Goal: Task Accomplishment & Management: Manage account settings

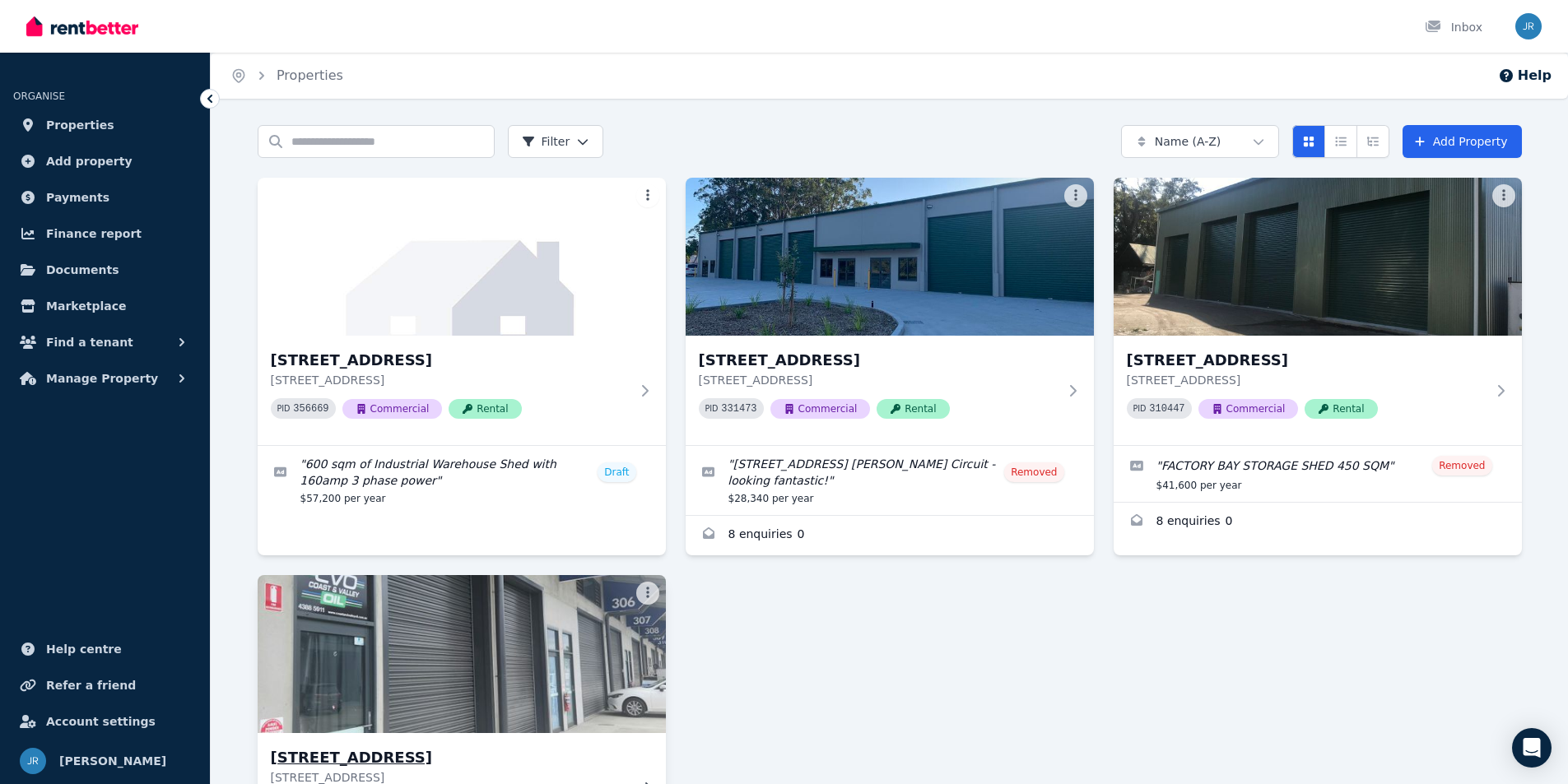
click at [503, 696] on img at bounding box center [461, 653] width 429 height 166
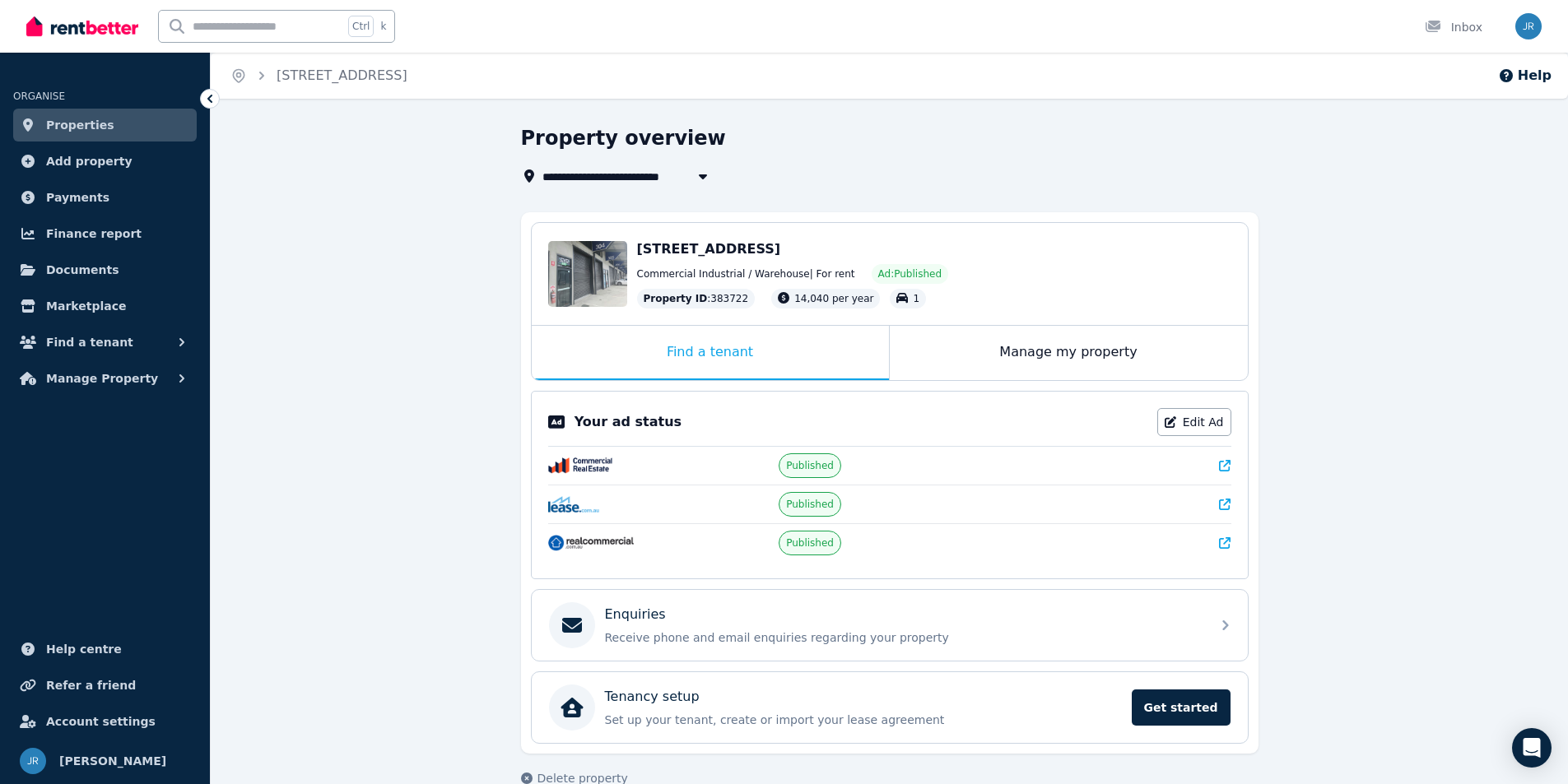
scroll to position [32, 0]
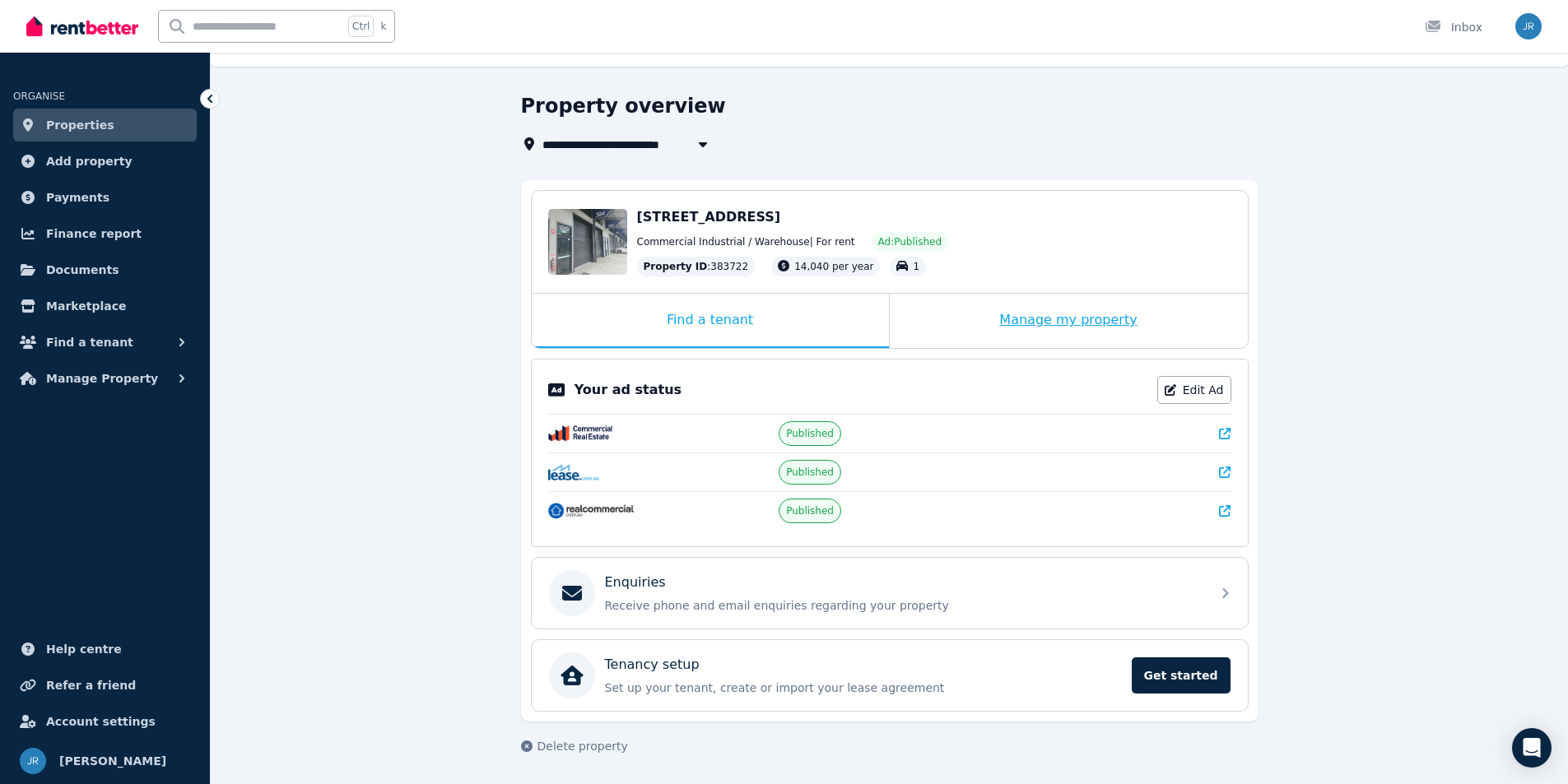
click at [1088, 325] on div "Manage my property" at bounding box center [1069, 321] width 358 height 55
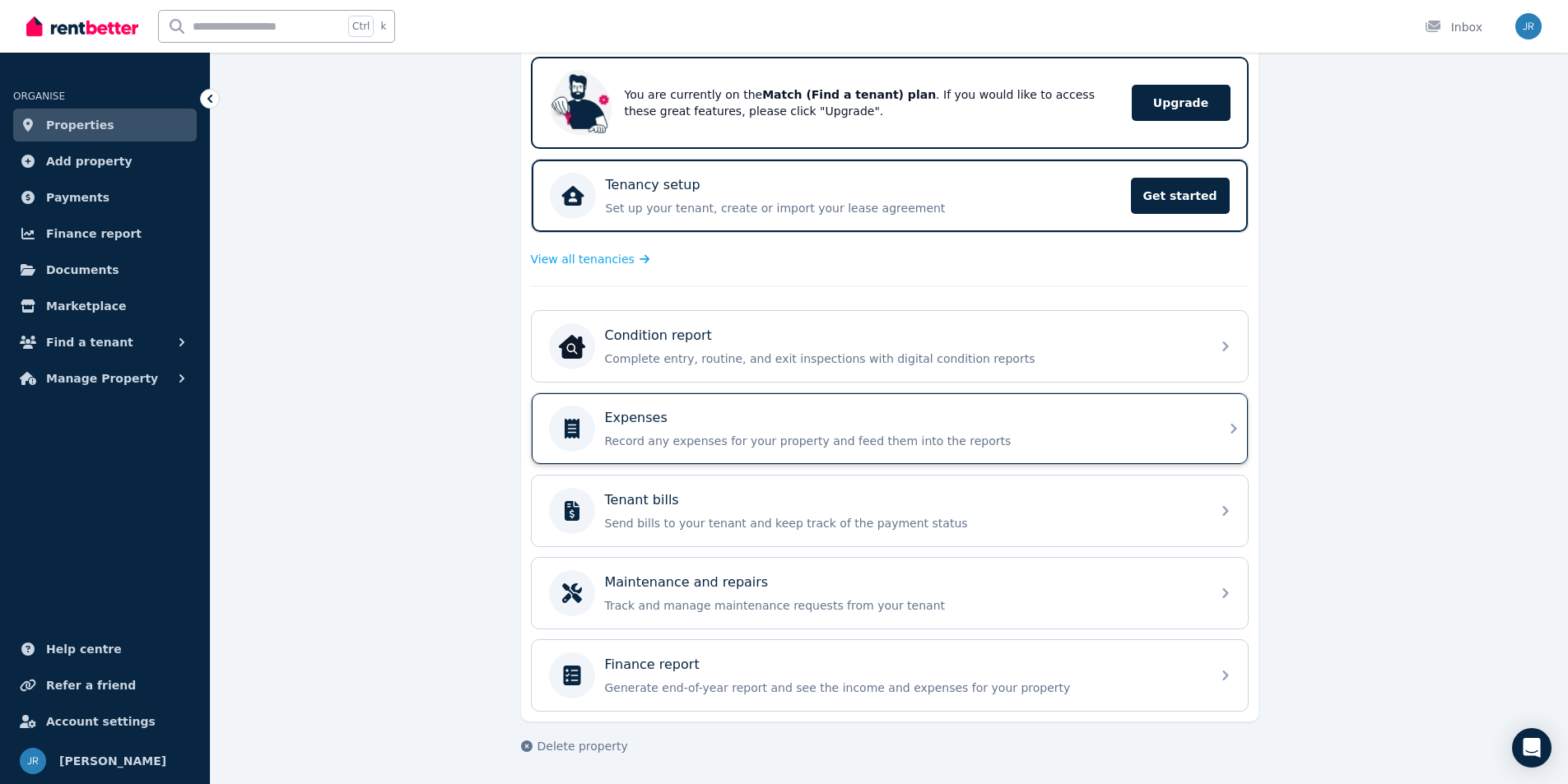
scroll to position [0, 0]
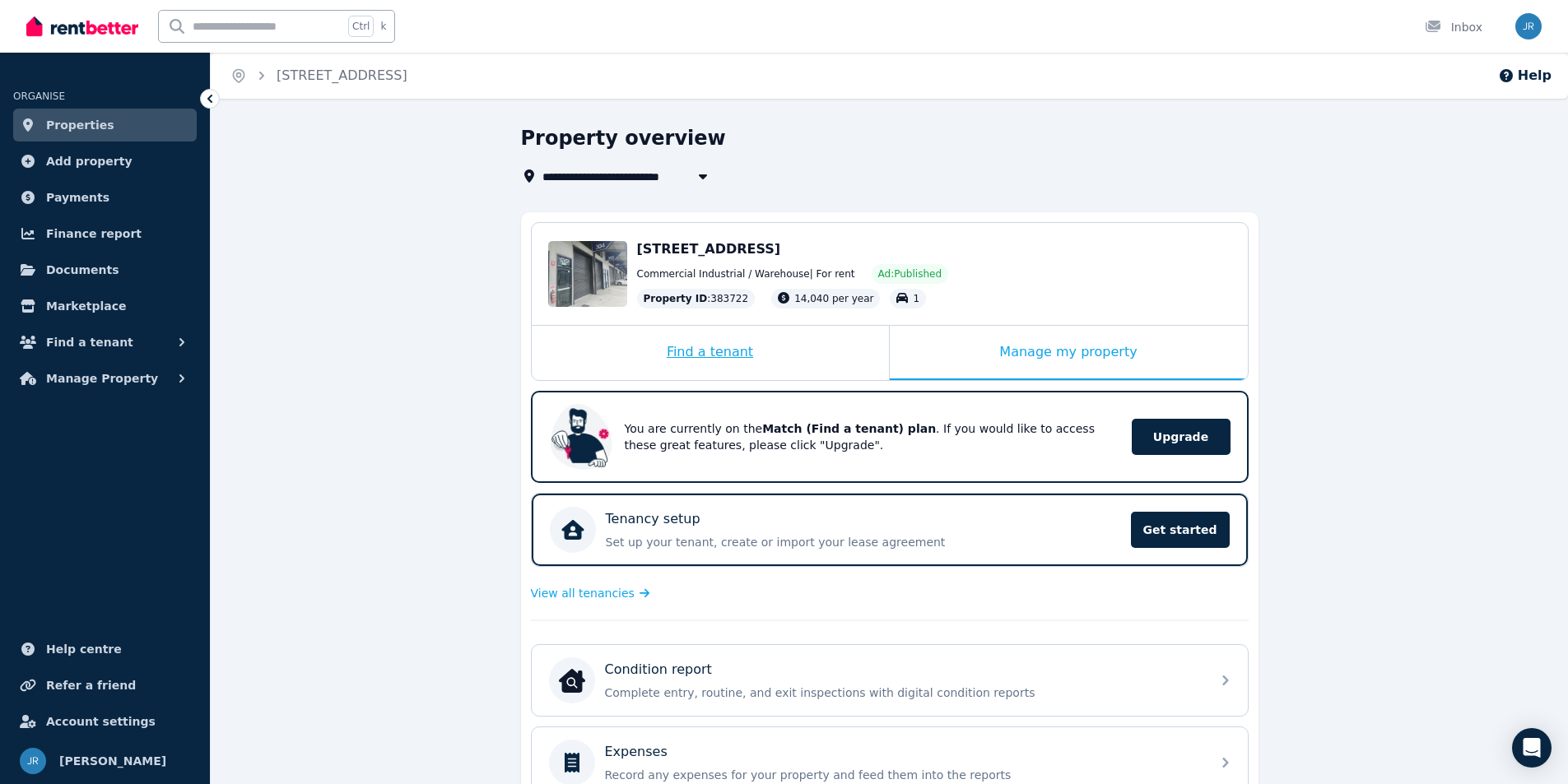
click at [783, 356] on div "Find a tenant" at bounding box center [710, 353] width 357 height 55
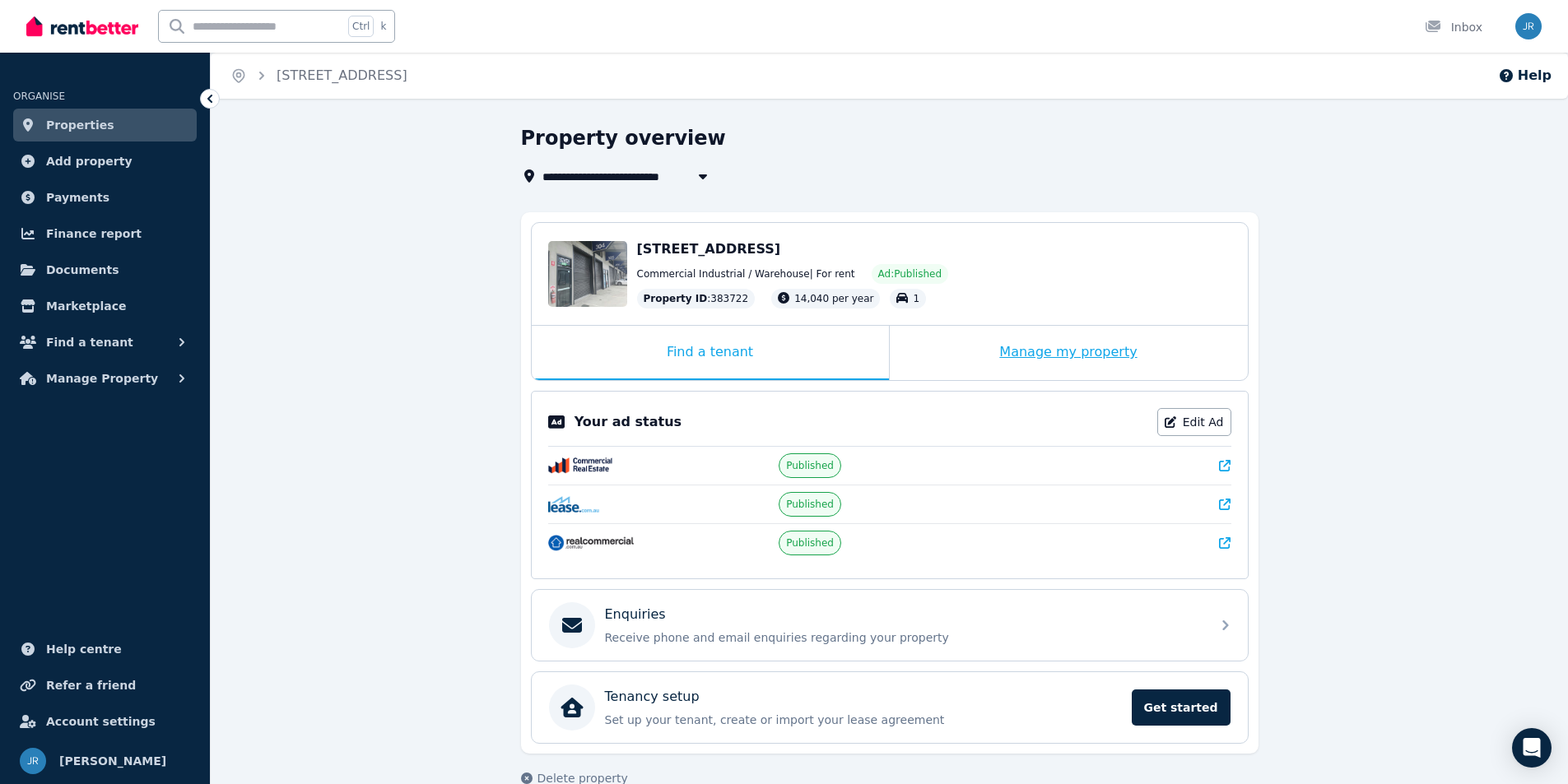
scroll to position [32, 0]
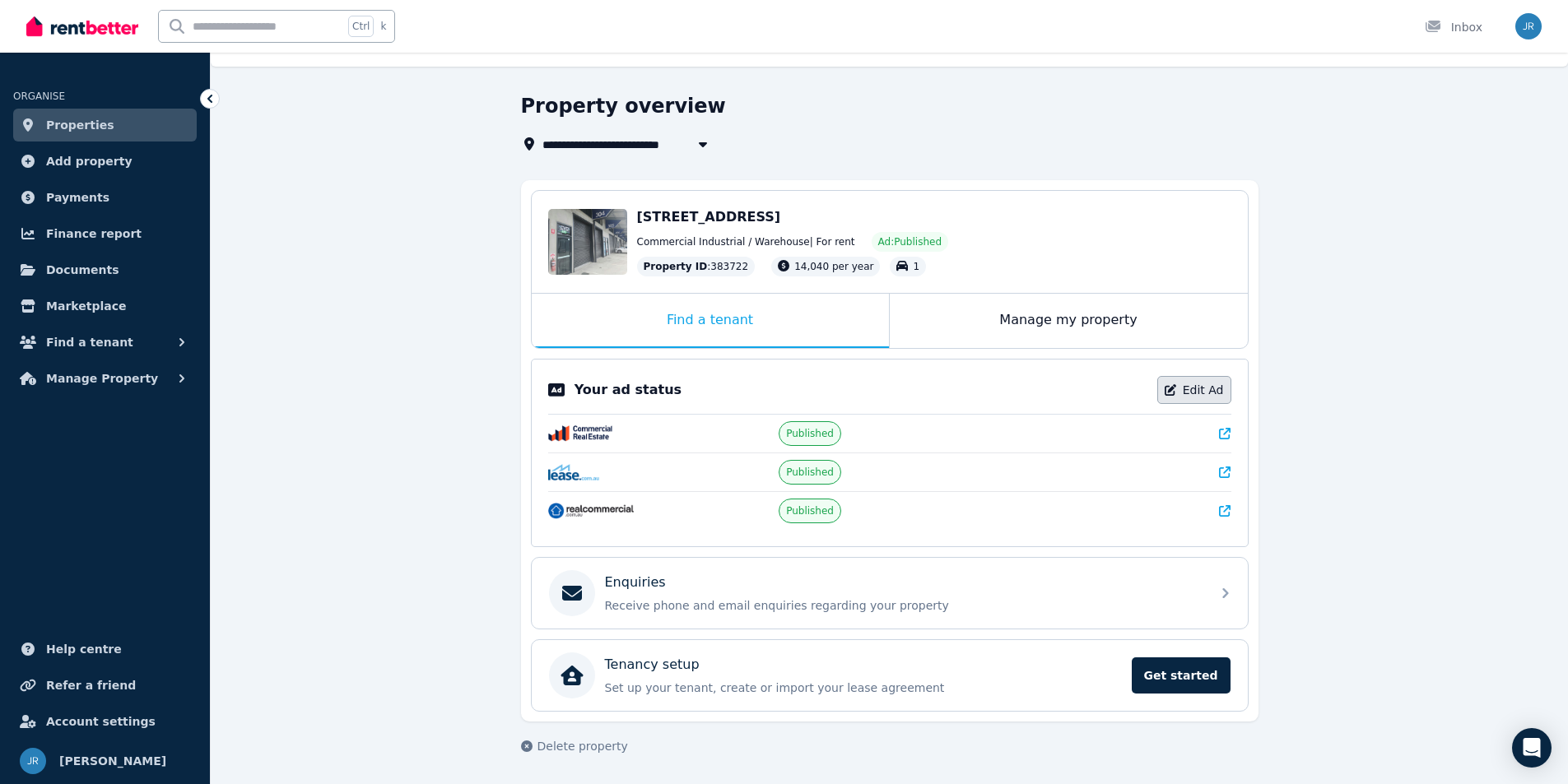
click at [1197, 386] on link "Edit Ad" at bounding box center [1195, 390] width 74 height 28
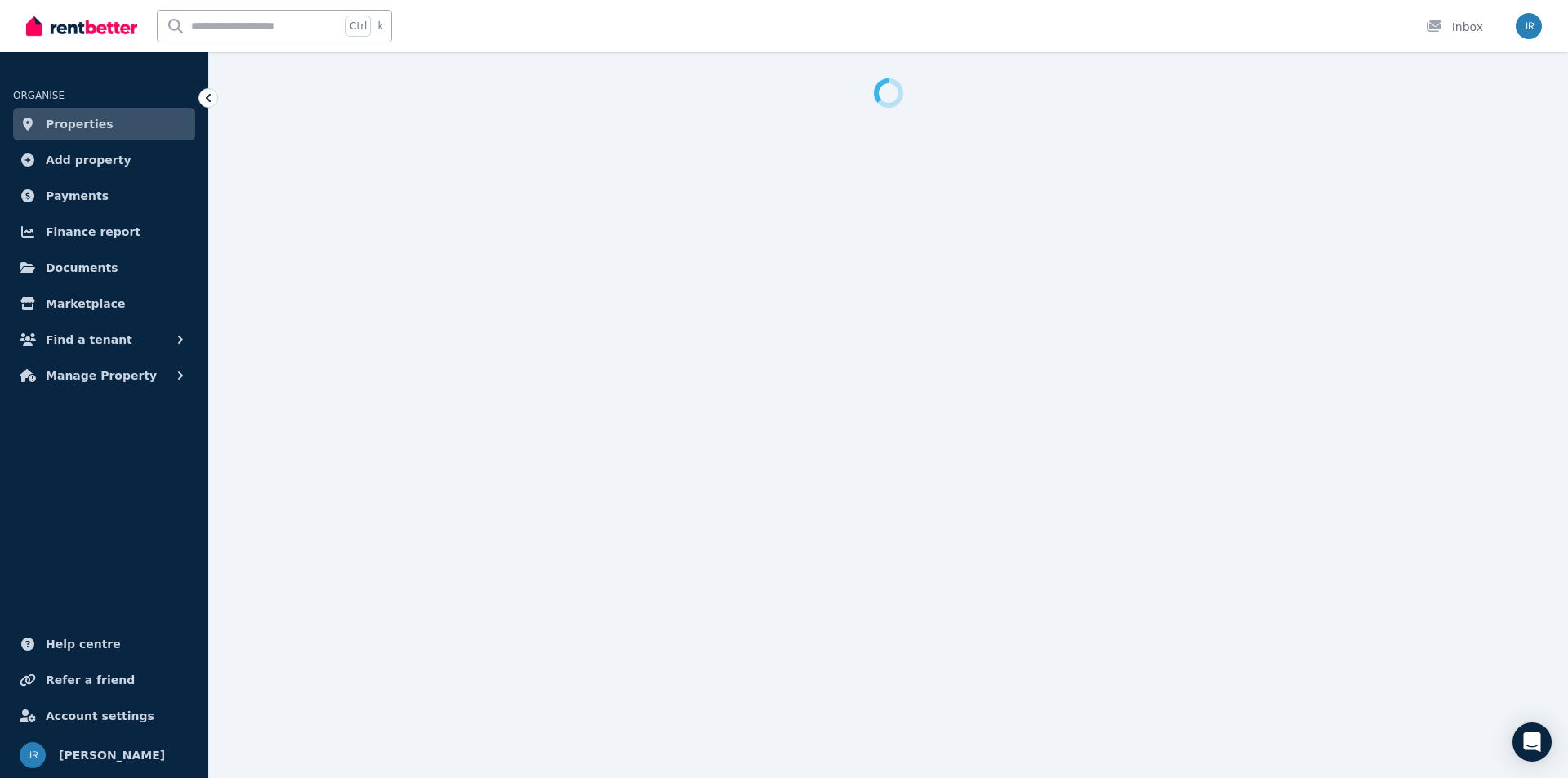
select select "**********"
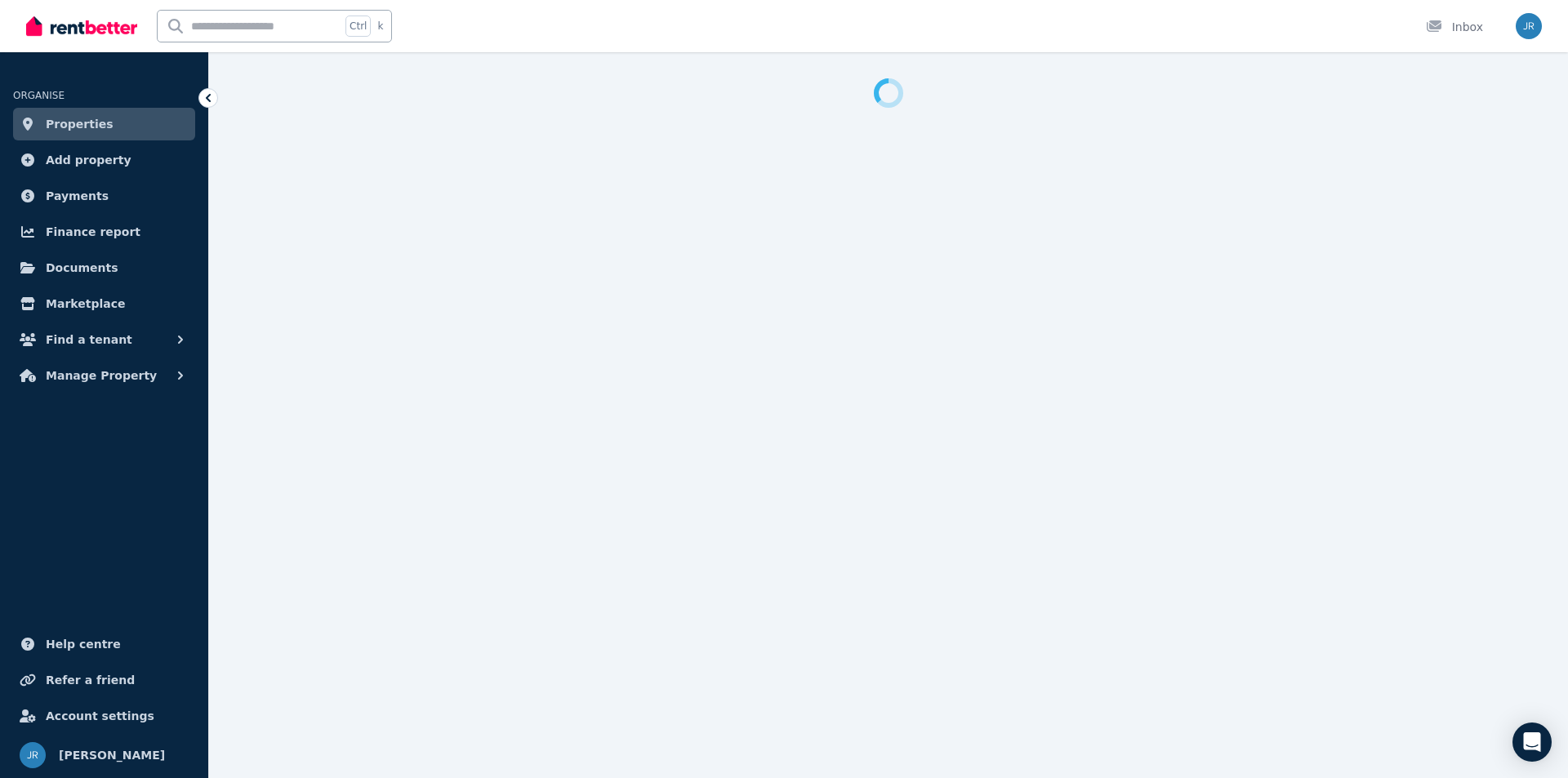
select select "**********"
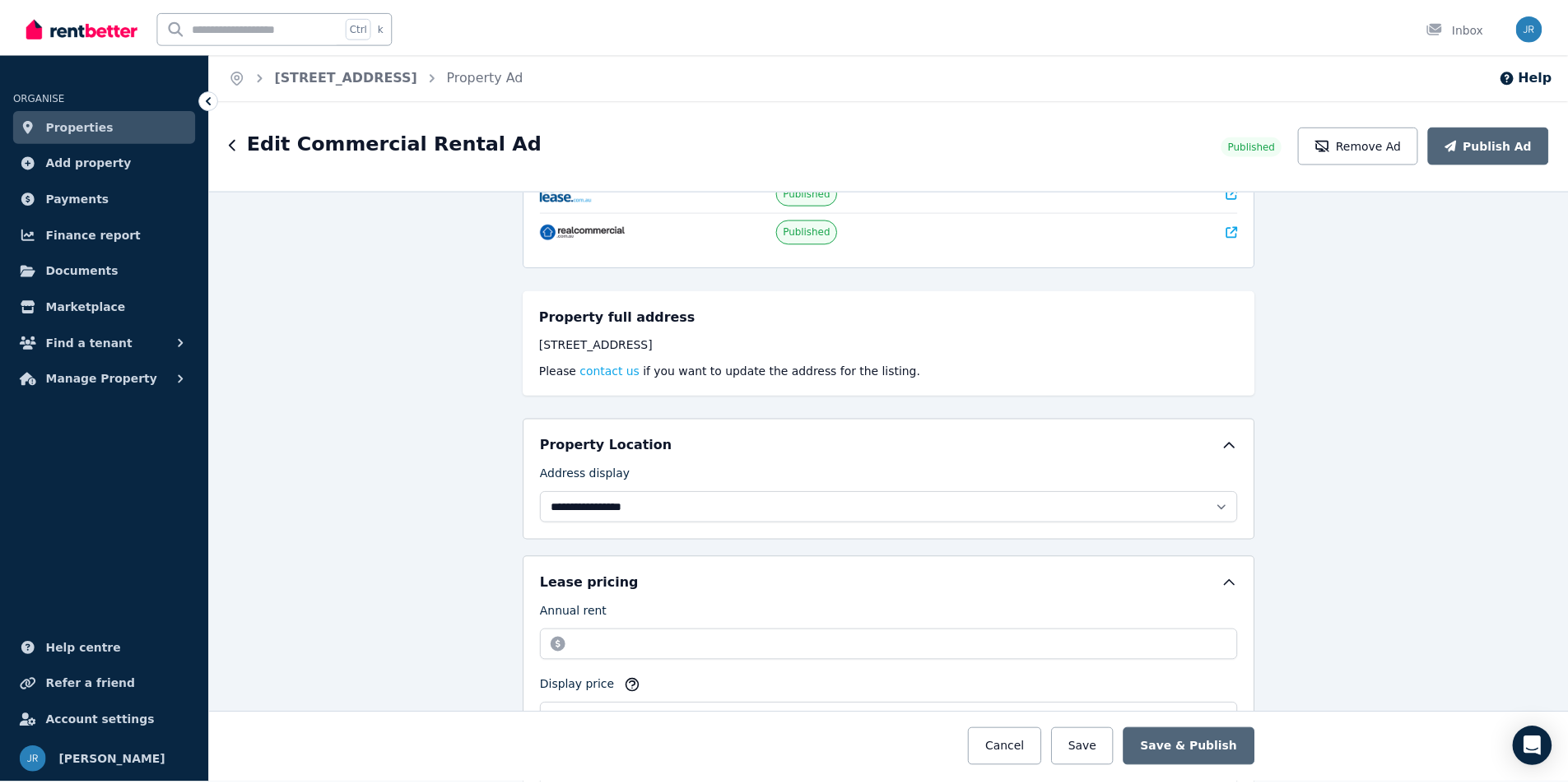
scroll to position [82, 0]
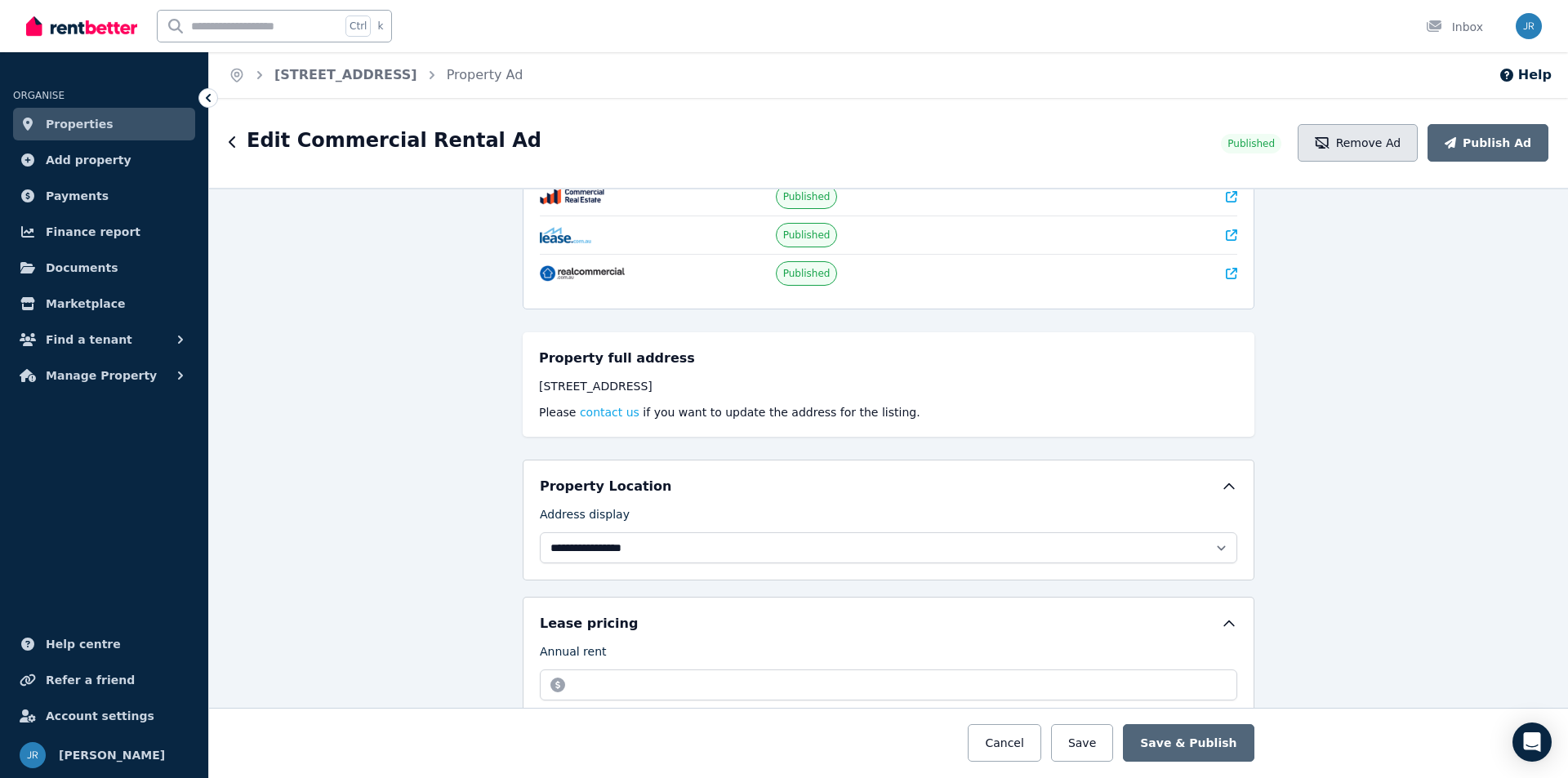
click at [1396, 135] on button "Remove Ad" at bounding box center [1357, 143] width 120 height 38
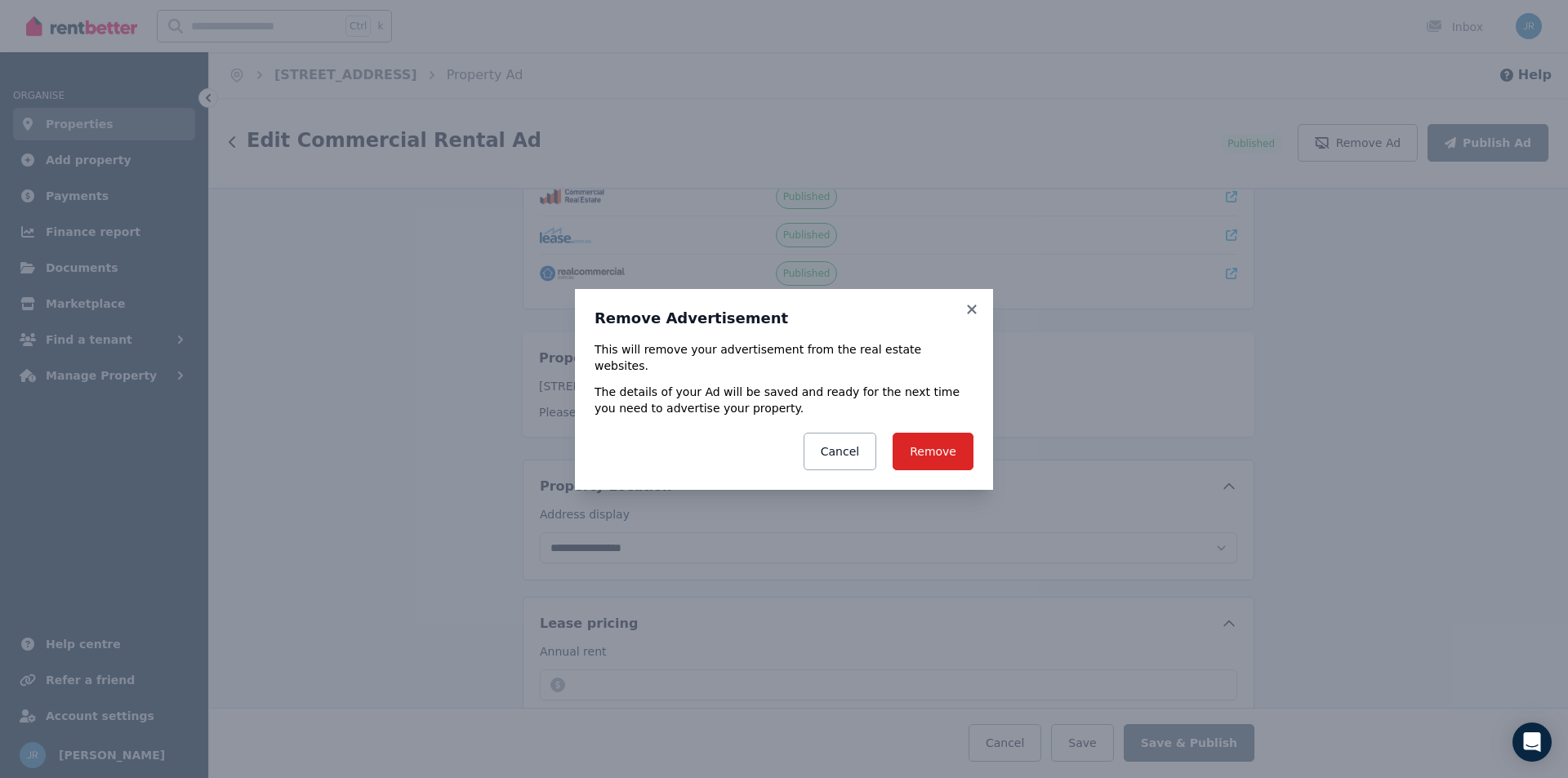
click at [931, 432] on button "Remove" at bounding box center [933, 451] width 81 height 38
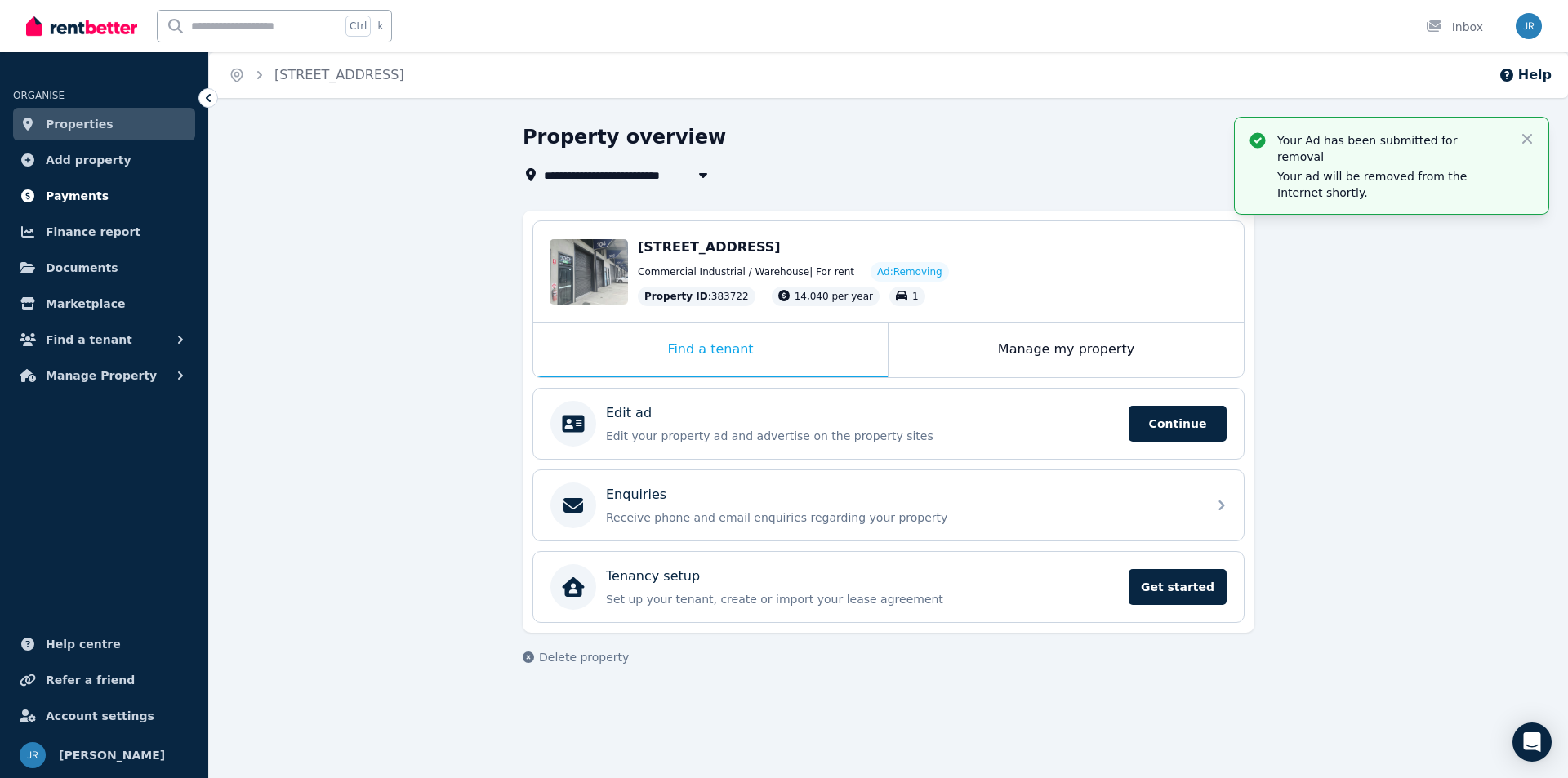
click at [73, 190] on span "Payments" at bounding box center [77, 196] width 63 height 19
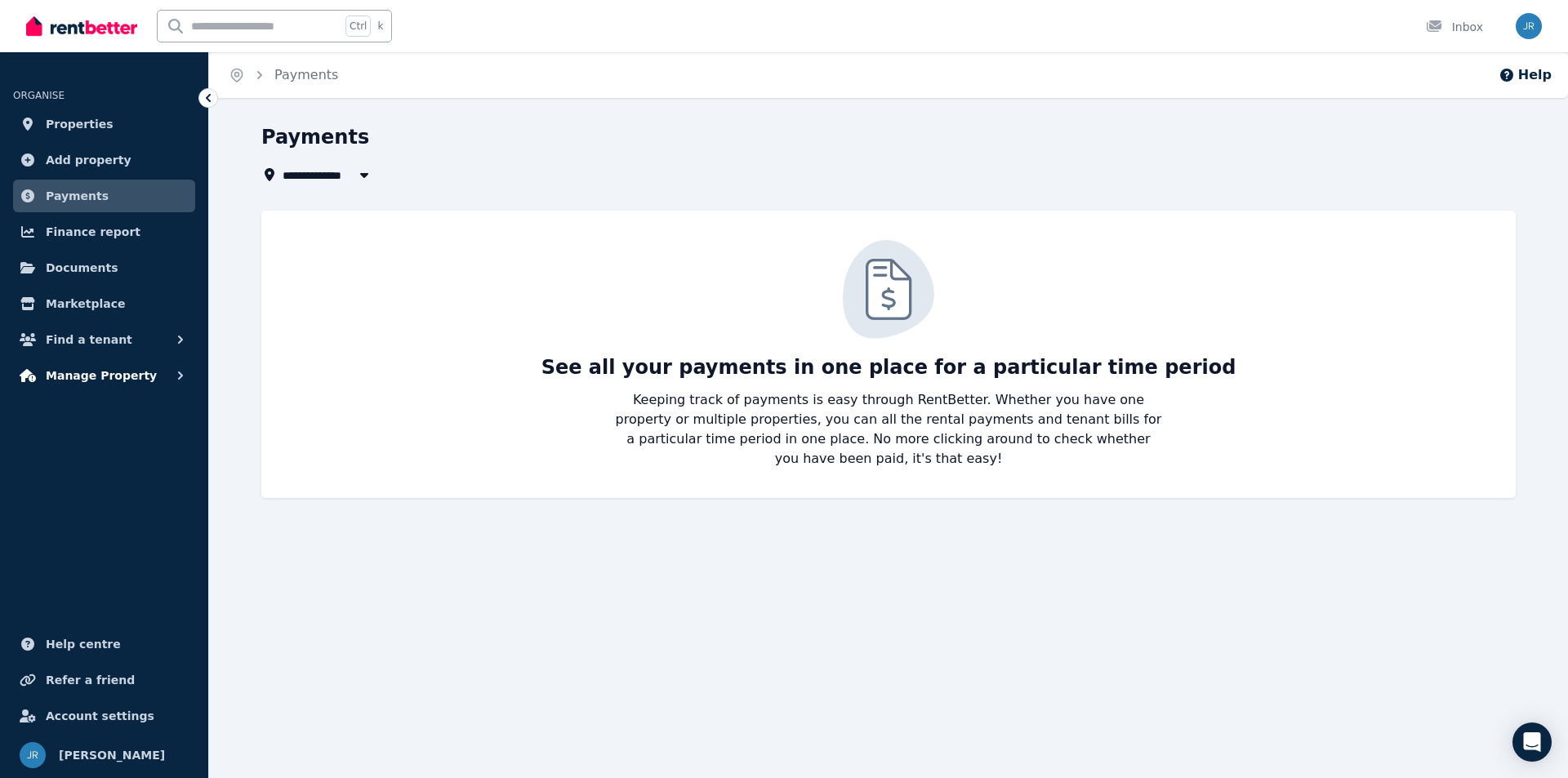
click at [92, 370] on span "Manage Property" at bounding box center [101, 375] width 111 height 19
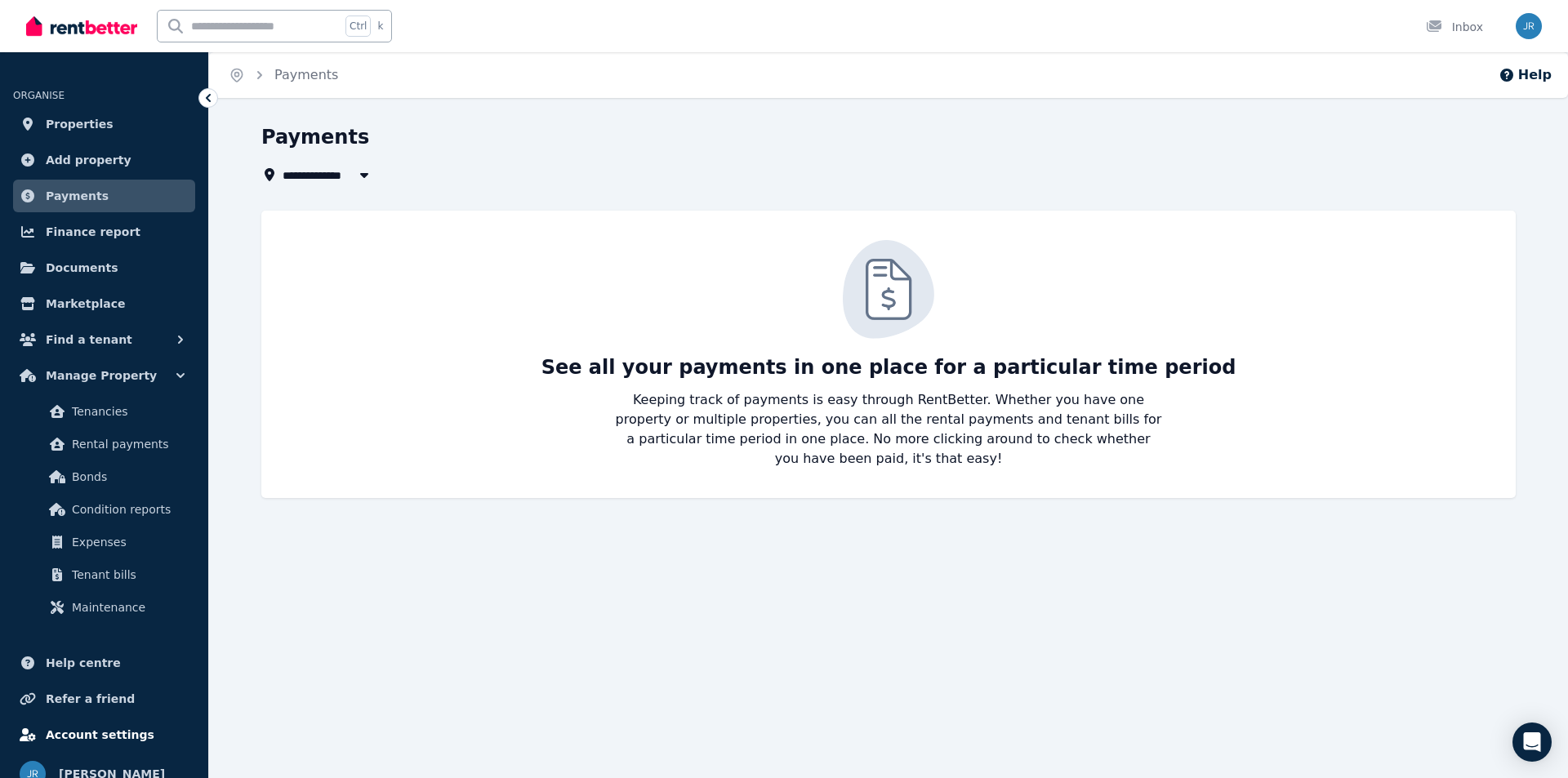
click at [102, 736] on span "Account settings" at bounding box center [100, 734] width 109 height 19
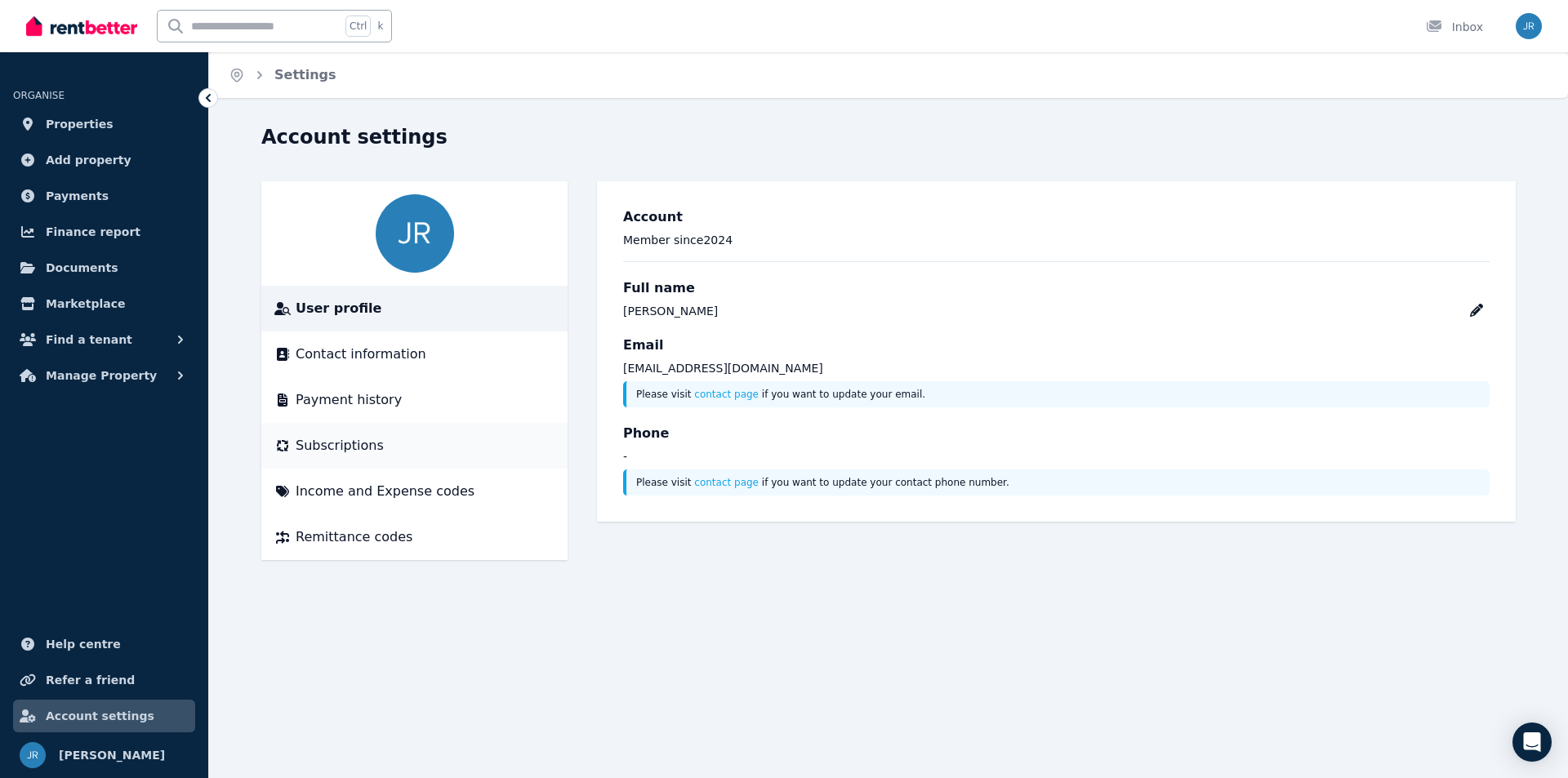
click at [368, 446] on span "Subscriptions" at bounding box center [340, 445] width 88 height 19
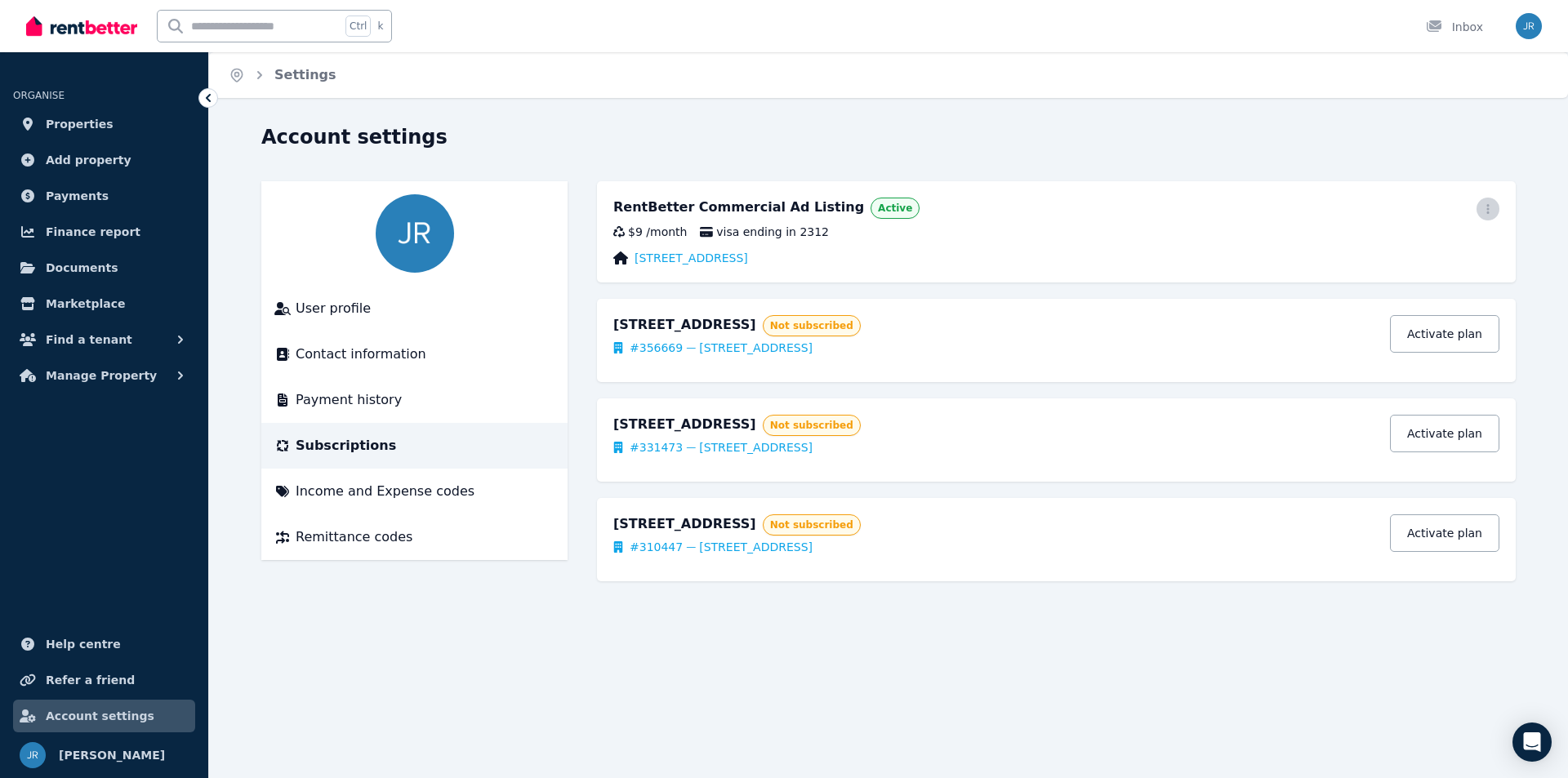
click at [1487, 205] on icon "button" at bounding box center [1487, 208] width 13 height 11
click at [1381, 296] on span "Cancel plan" at bounding box center [1415, 305] width 144 height 19
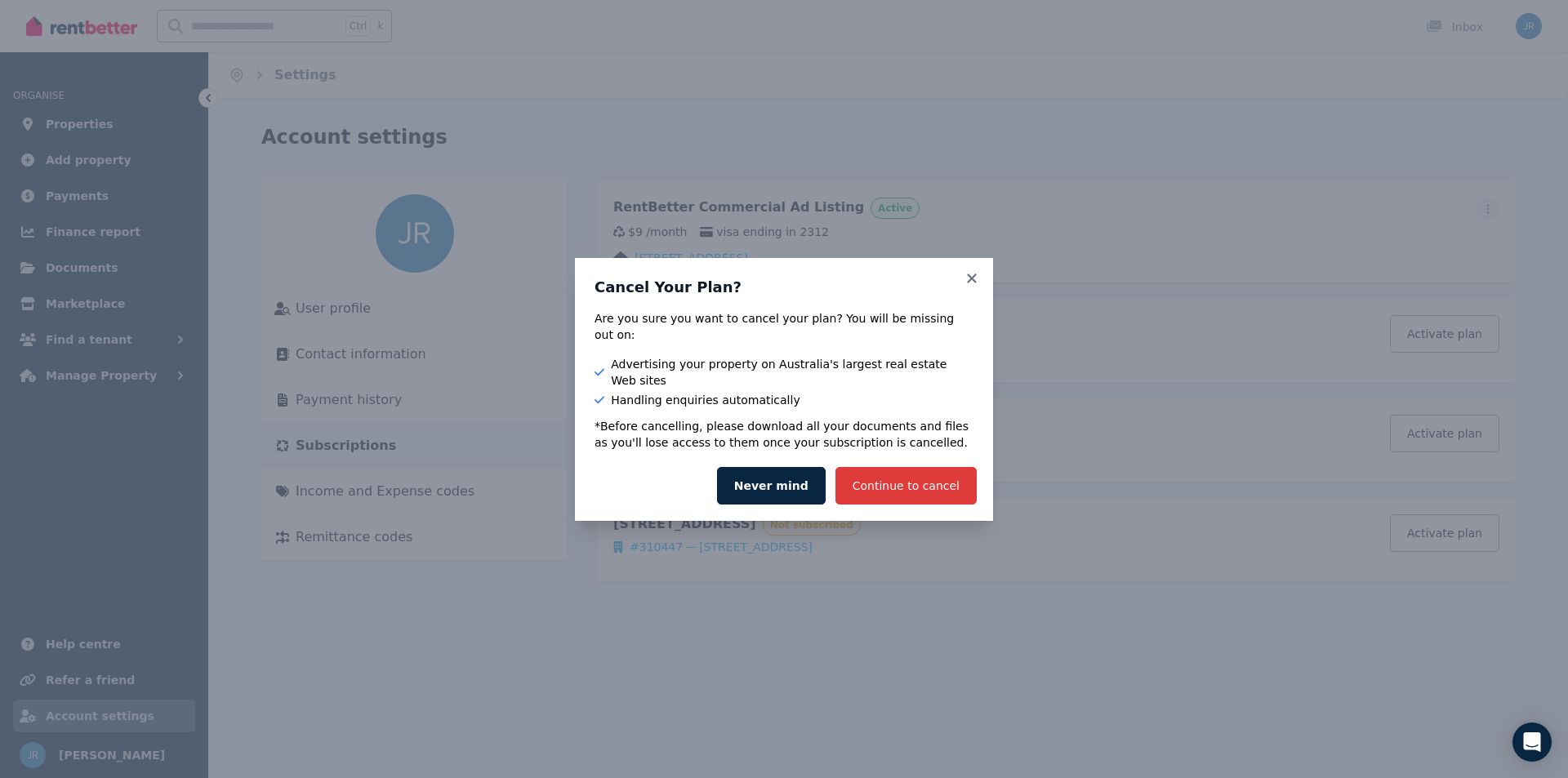
click at [925, 473] on button "Continue to cancel" at bounding box center [905, 486] width 141 height 38
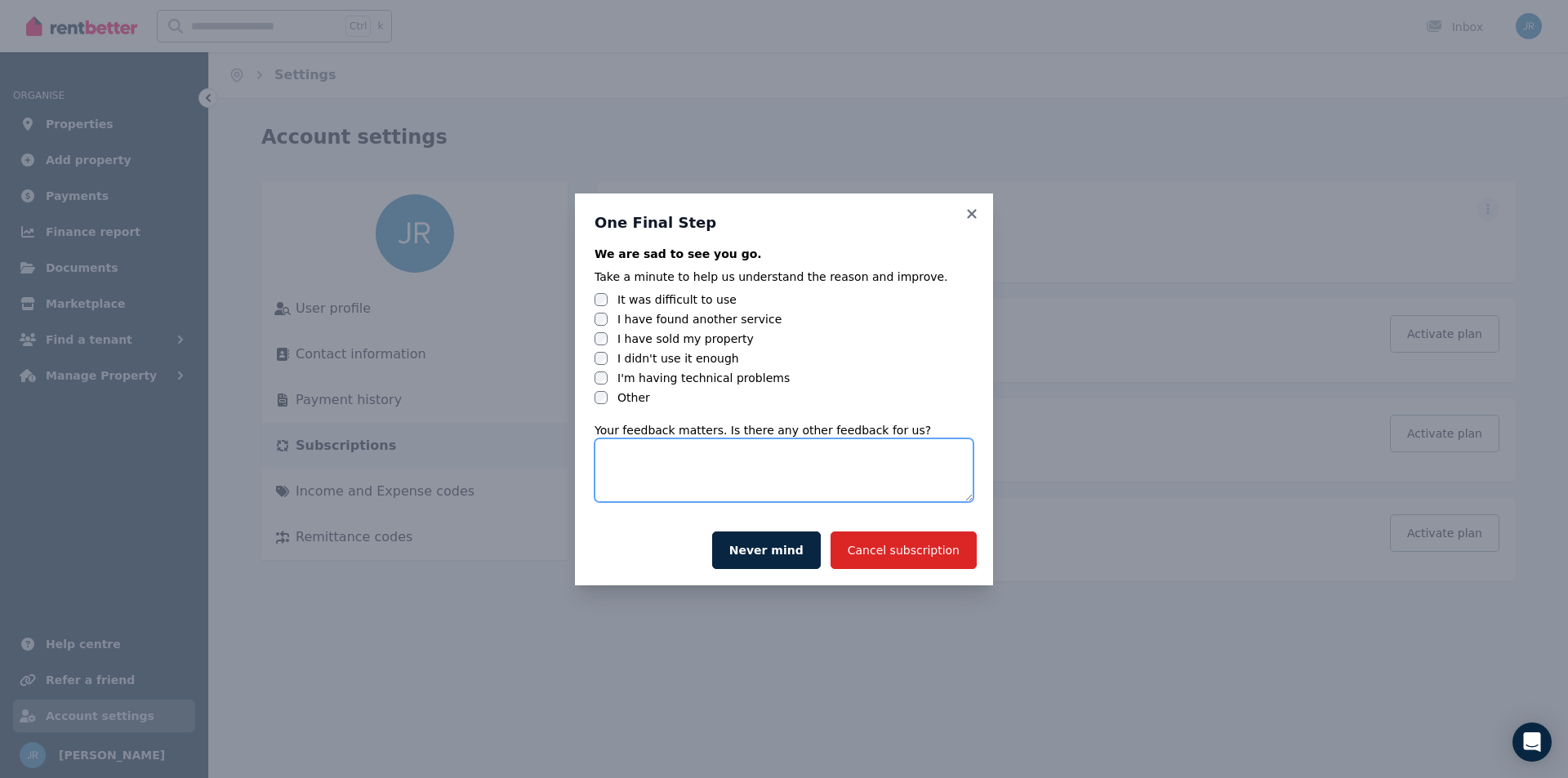
click at [645, 457] on textarea at bounding box center [784, 470] width 379 height 64
type textarea "**********"
click at [923, 552] on button "Cancel subscription" at bounding box center [904, 550] width 146 height 38
click at [919, 550] on button "Cancel subscription" at bounding box center [904, 550] width 146 height 38
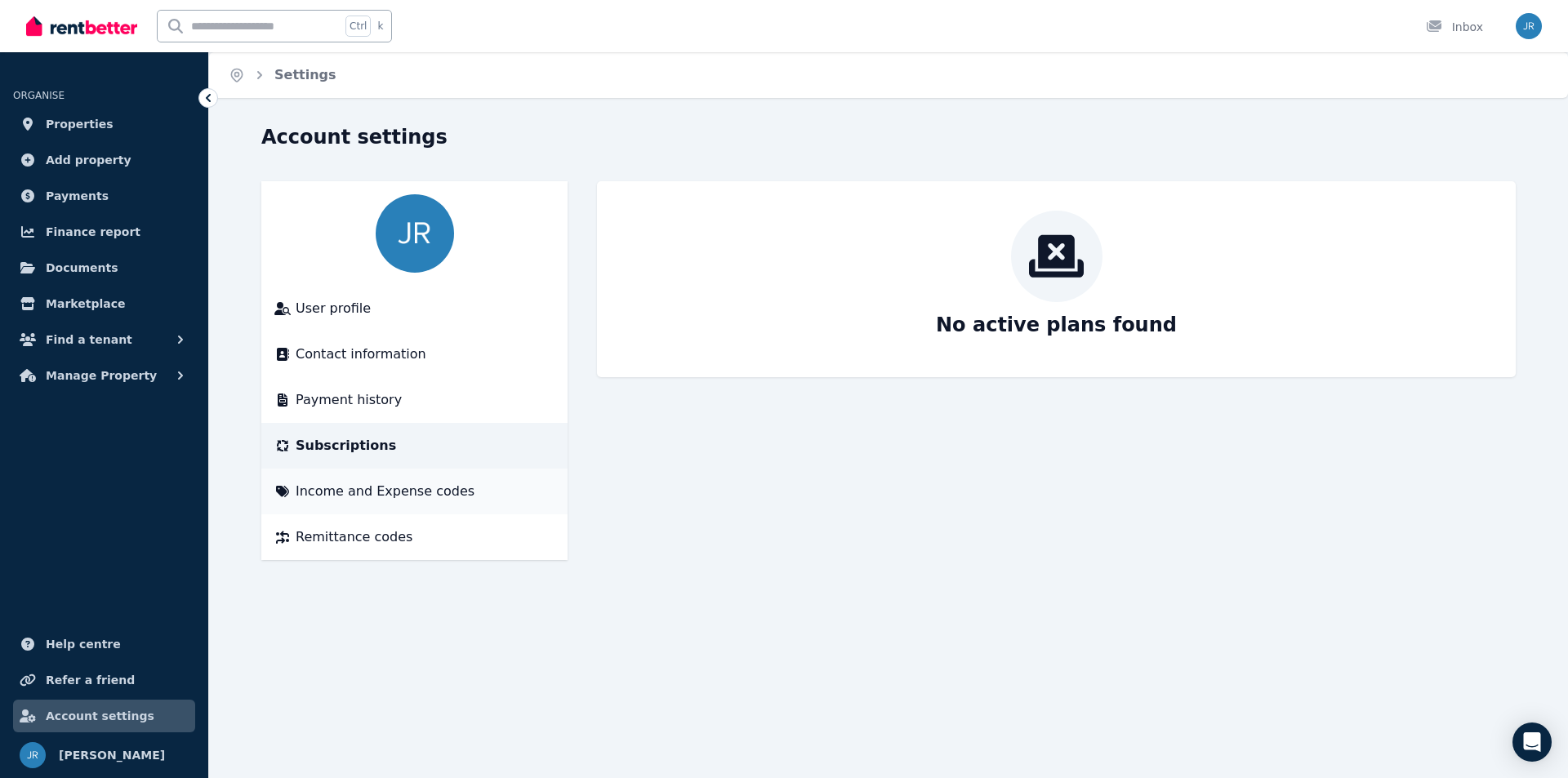
click at [365, 492] on span "Income and Expense codes" at bounding box center [385, 491] width 179 height 19
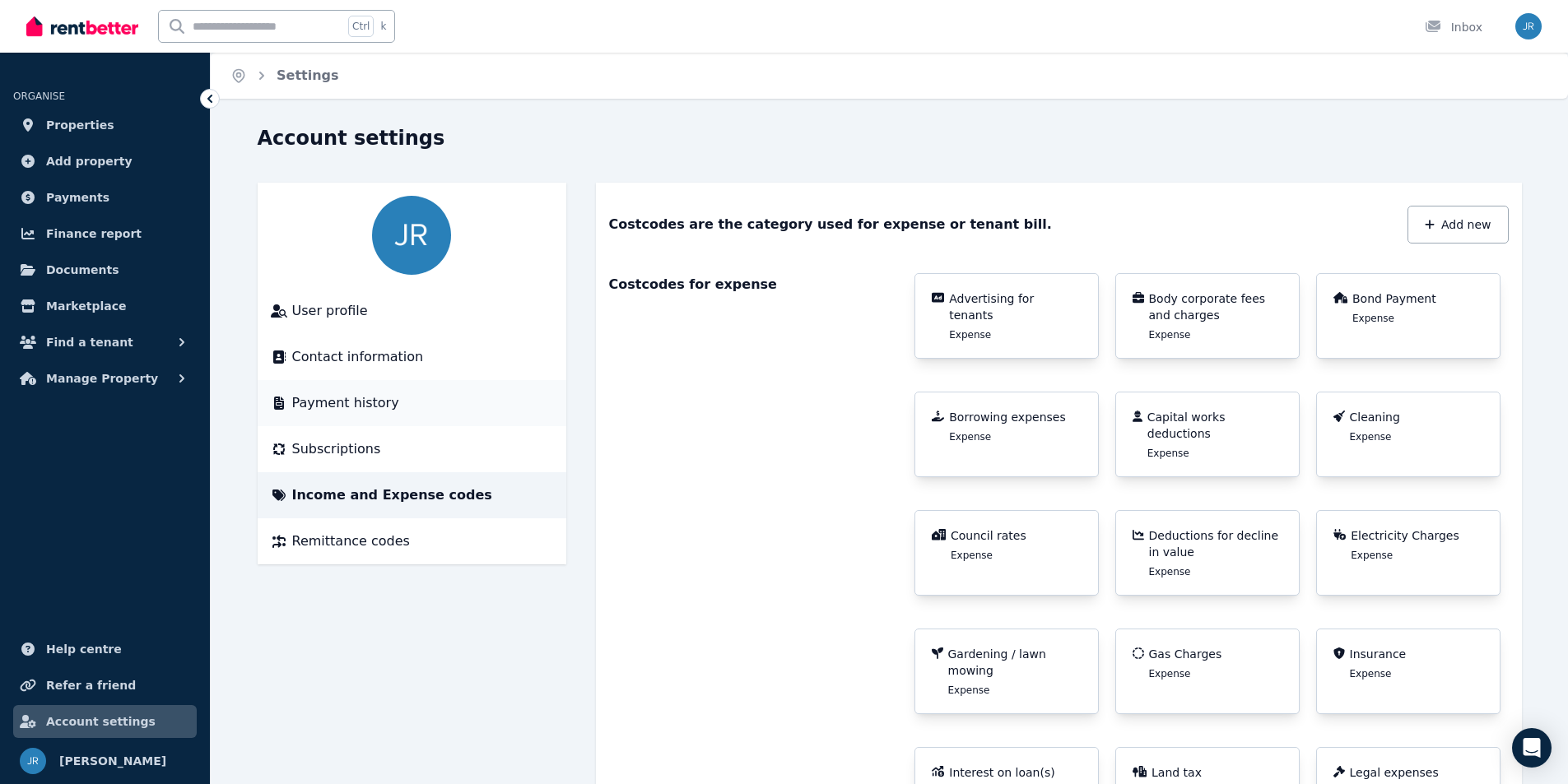
click at [360, 401] on span "Payment history" at bounding box center [345, 403] width 107 height 19
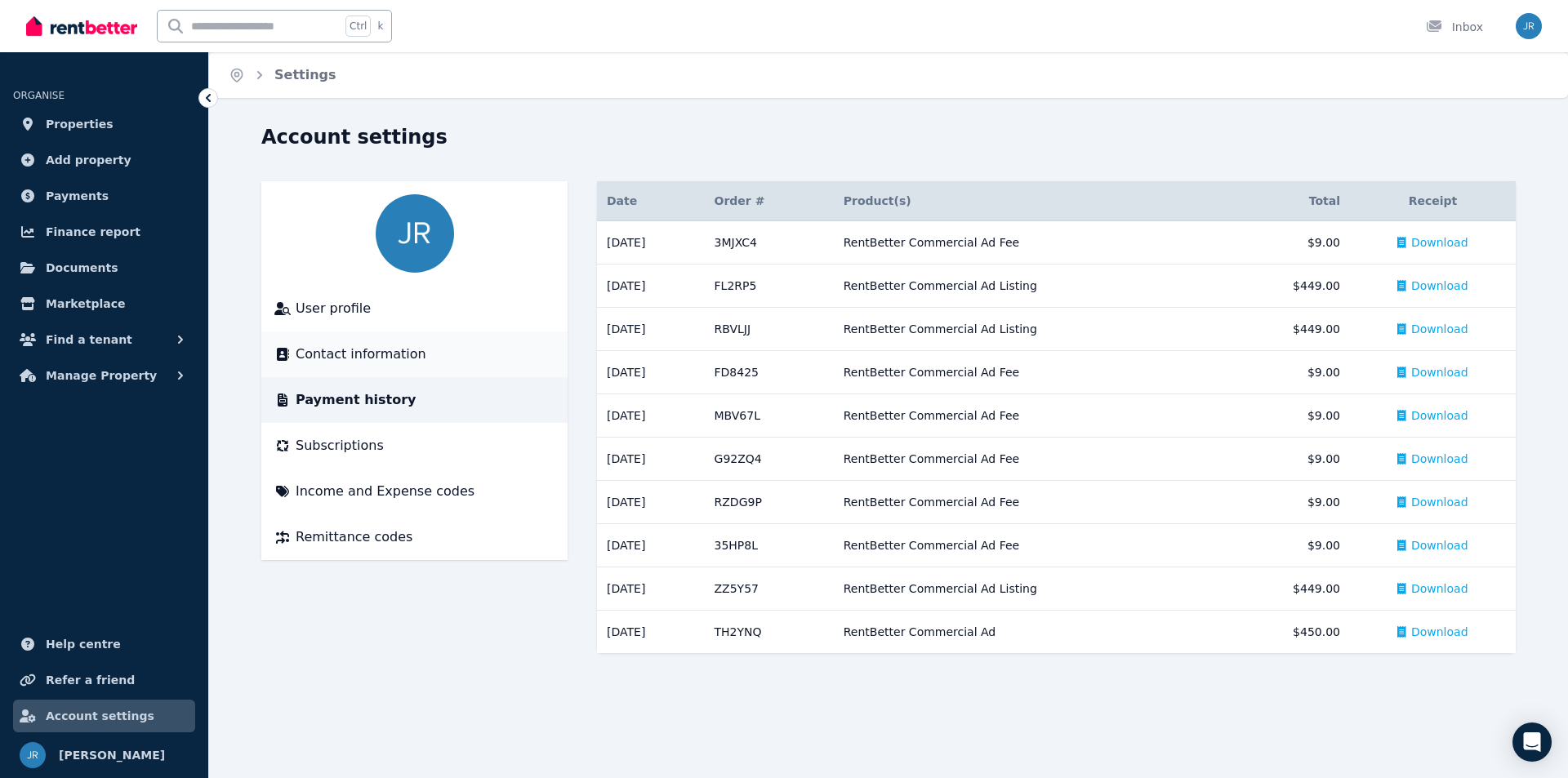
click at [398, 354] on span "Contact information" at bounding box center [361, 354] width 130 height 19
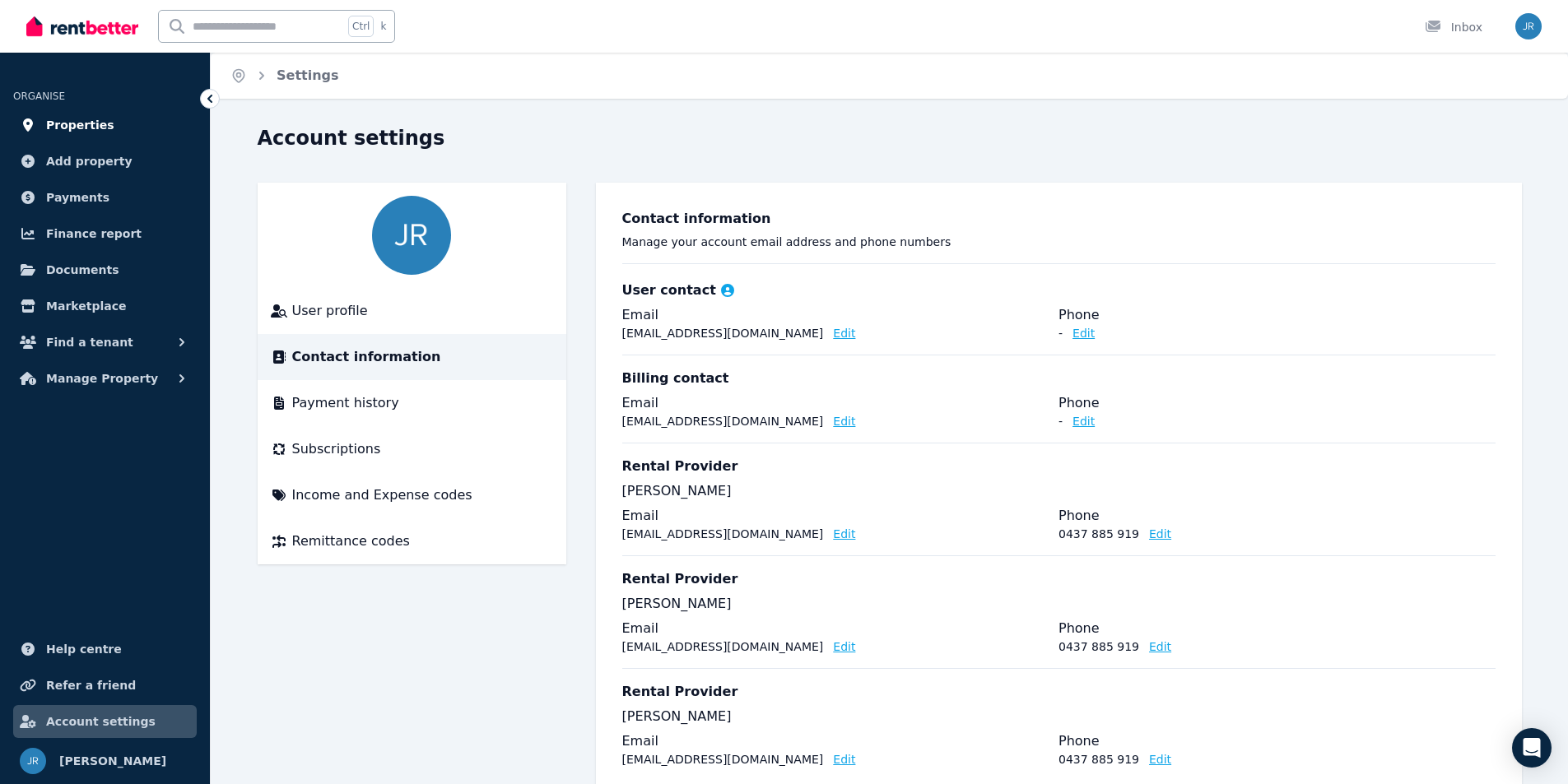
click at [88, 124] on span "Properties" at bounding box center [79, 125] width 68 height 19
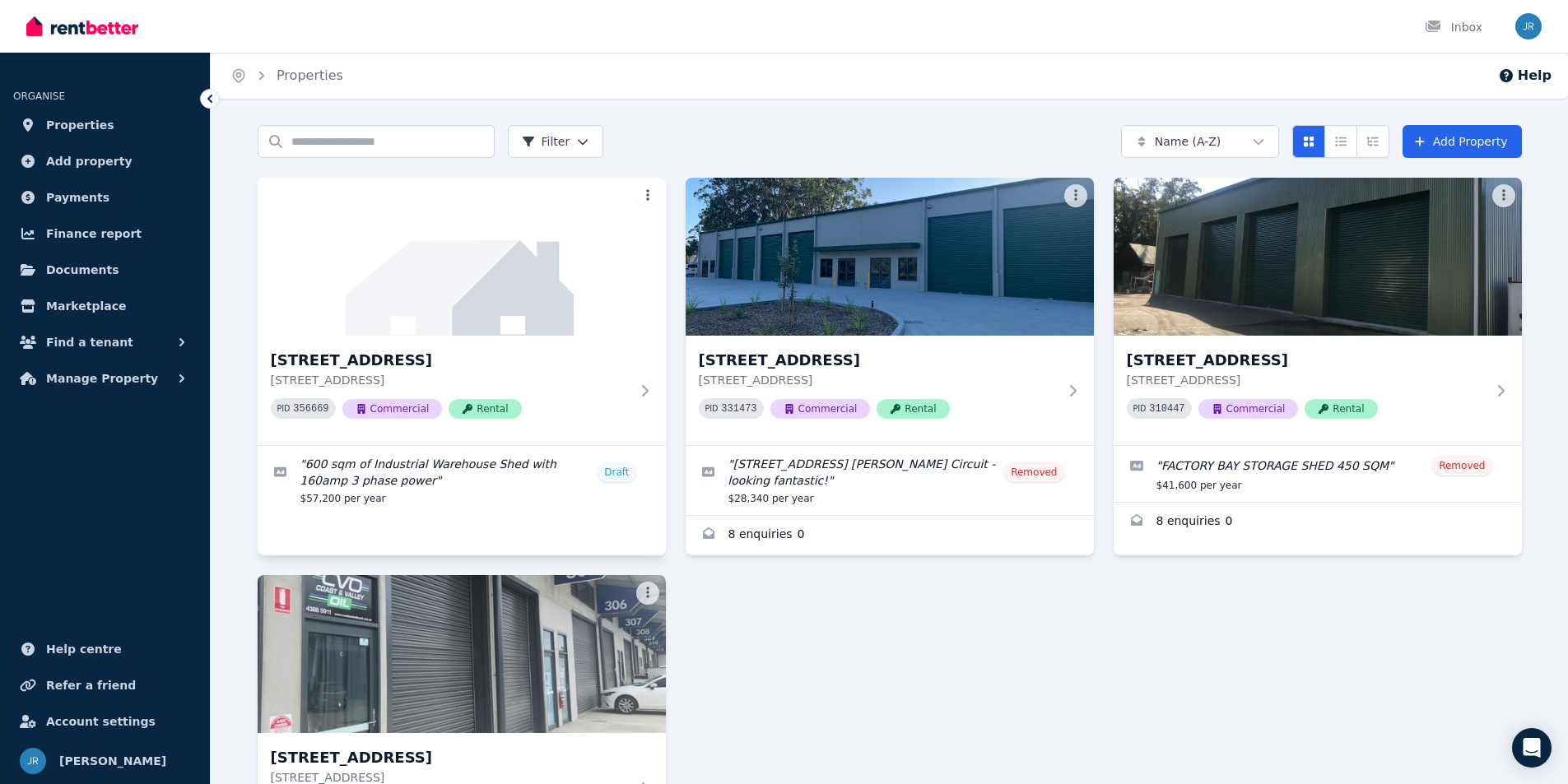
click at [651, 197] on html "Open main menu Inbox Open user menu ORGANISE Properties Add property Payments F…" at bounding box center [784, 392] width 1568 height 784
